Goal: Check status: Check status

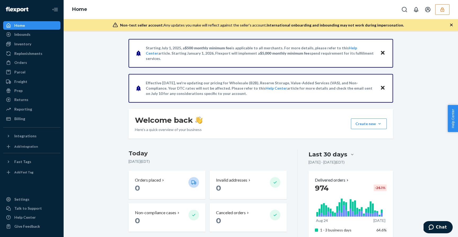
click at [448, 14] on button "button" at bounding box center [443, 9] width 14 height 11
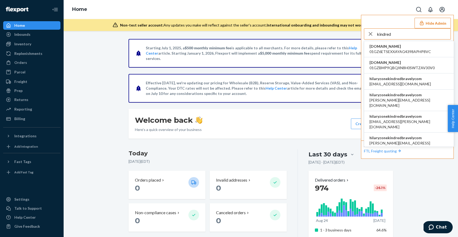
type input "kindred"
click at [410, 82] on span "airine.mistula@kindredbravely.com" at bounding box center [401, 83] width 62 height 5
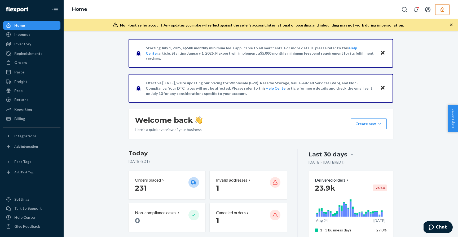
click at [446, 11] on button "button" at bounding box center [443, 9] width 14 height 11
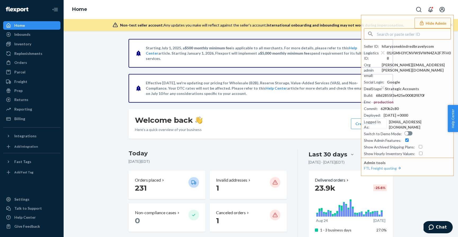
click at [75, 34] on div "Starting [DATE], a $500 monthly minimum fee is applicable to all merchants. For…" at bounding box center [261, 134] width 395 height 206
click at [26, 63] on div "Orders" at bounding box center [32, 62] width 56 height 7
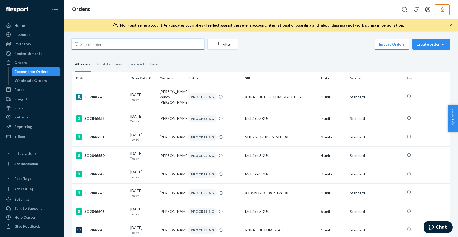
click at [100, 42] on input "text" at bounding box center [138, 44] width 133 height 11
paste input "SO2846037"
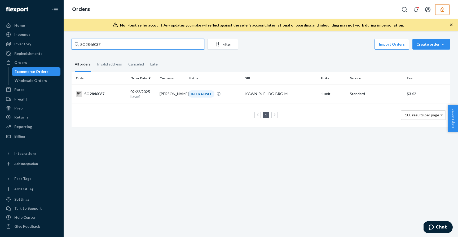
type input "SO2846037"
click at [446, 10] on button "button" at bounding box center [443, 9] width 14 height 11
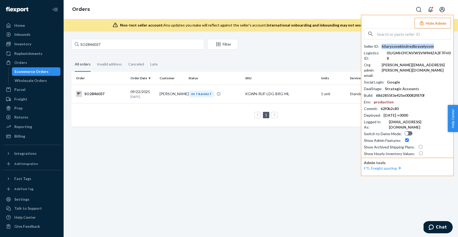
click at [412, 44] on div "hilaryzonekindredbravelycom" at bounding box center [408, 46] width 52 height 5
